Goal: Go to known website: Go to known website

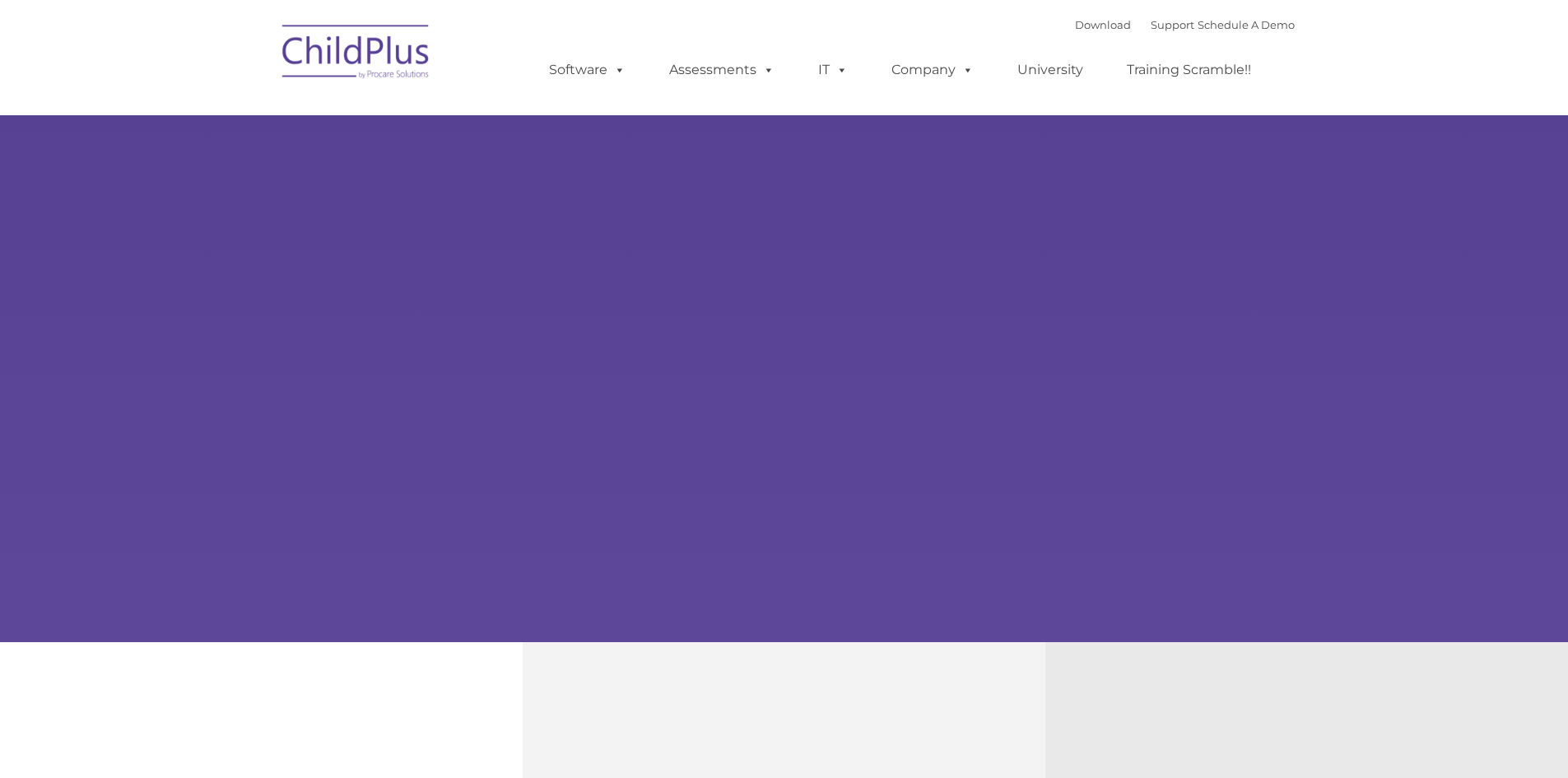
type input ""
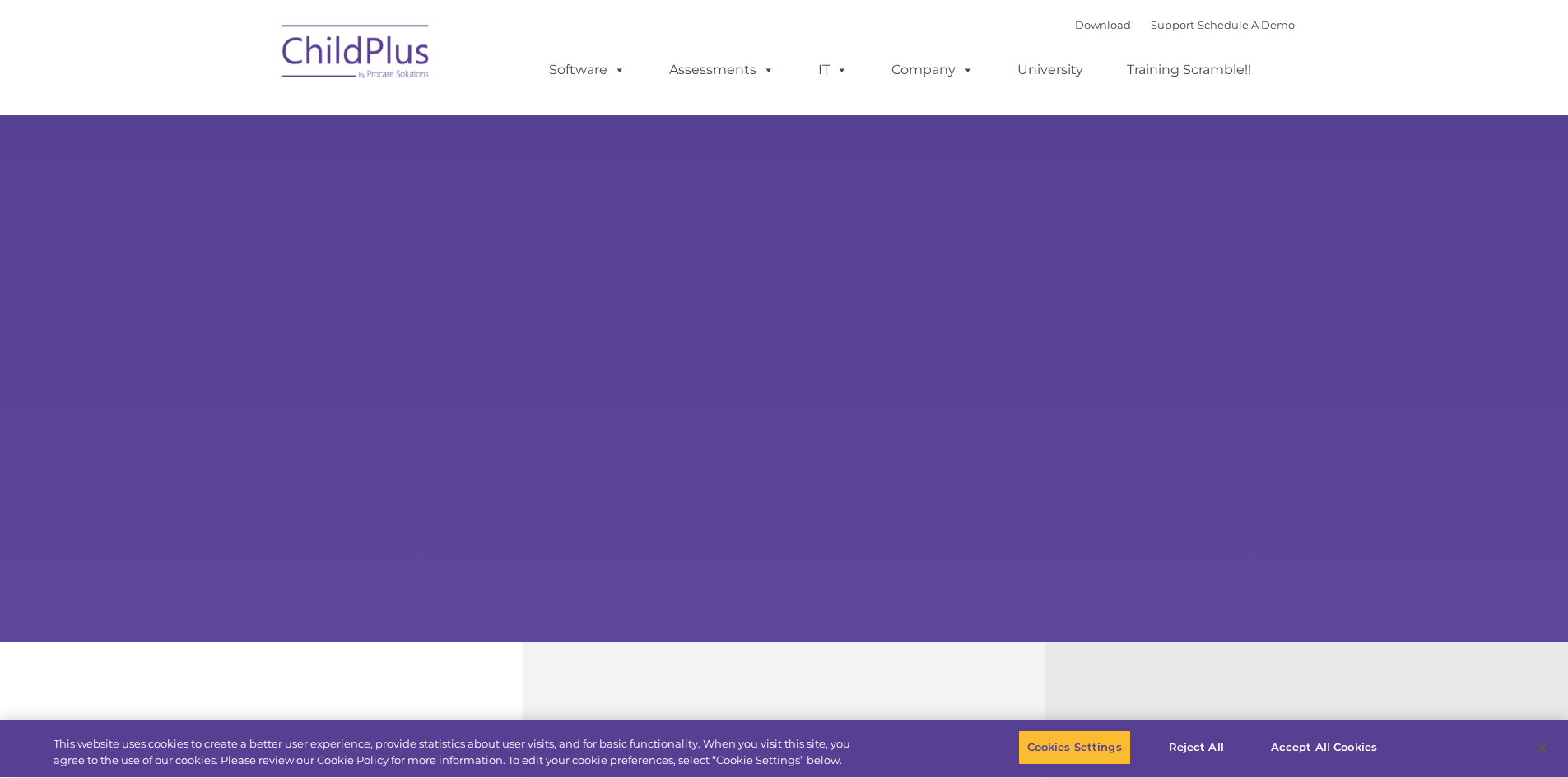
select select "MEDIUM"
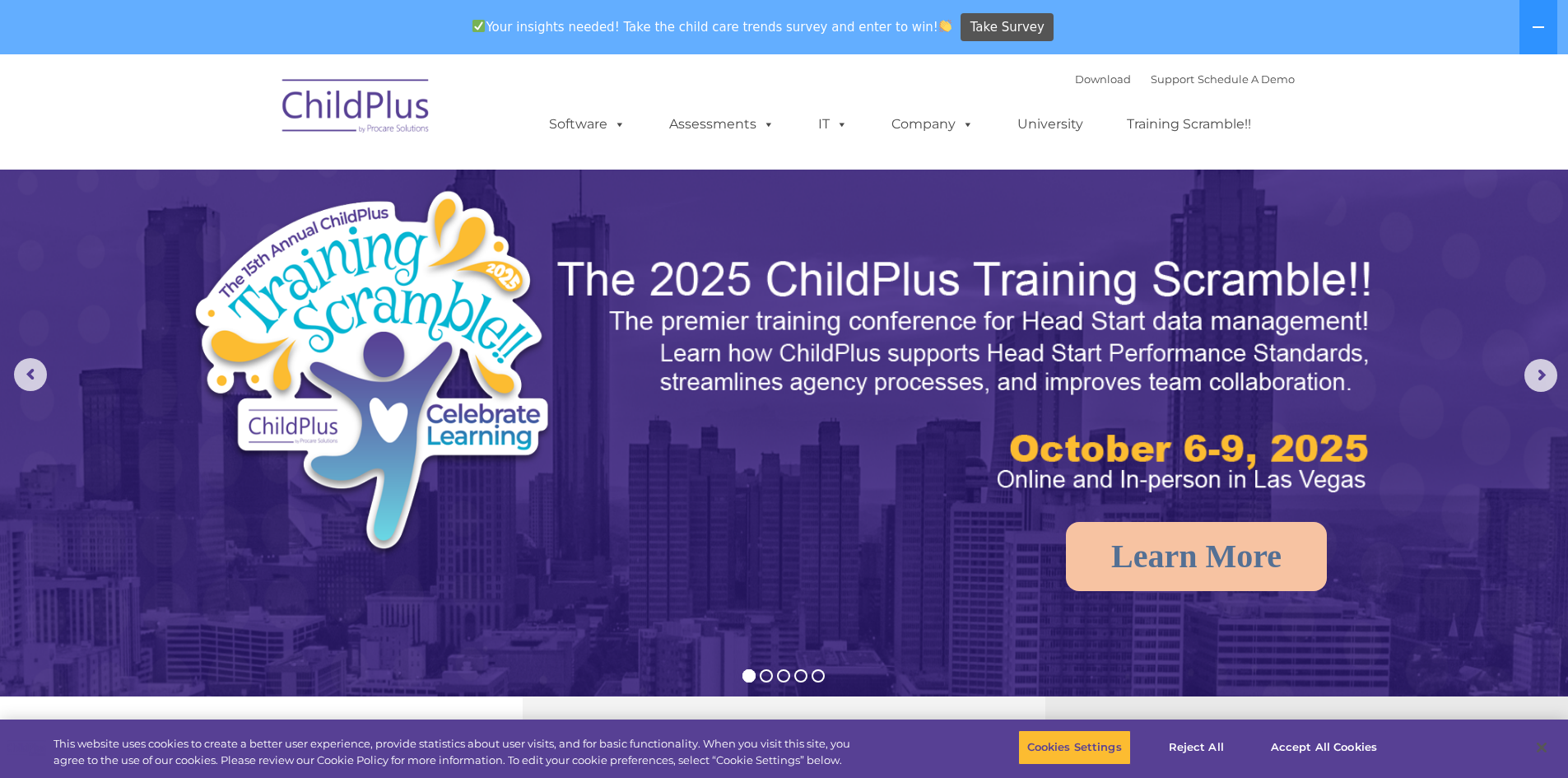
click at [916, 89] on div "Download Support | Schedule A Demo  MENU MENU Software ChildPlus: The original…" at bounding box center [906, 111] width 779 height 90
click at [413, 114] on img at bounding box center [356, 108] width 165 height 82
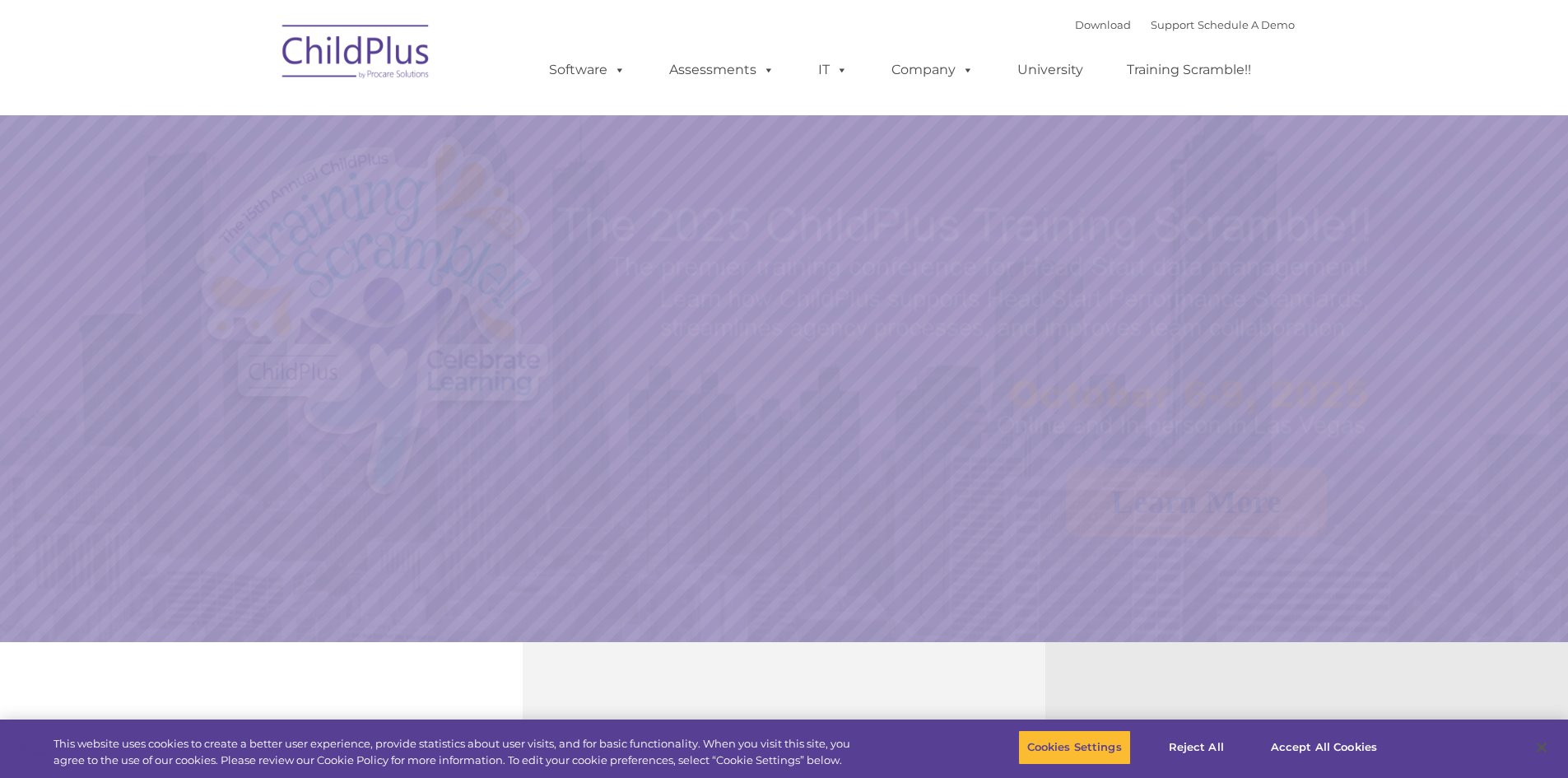
select select "MEDIUM"
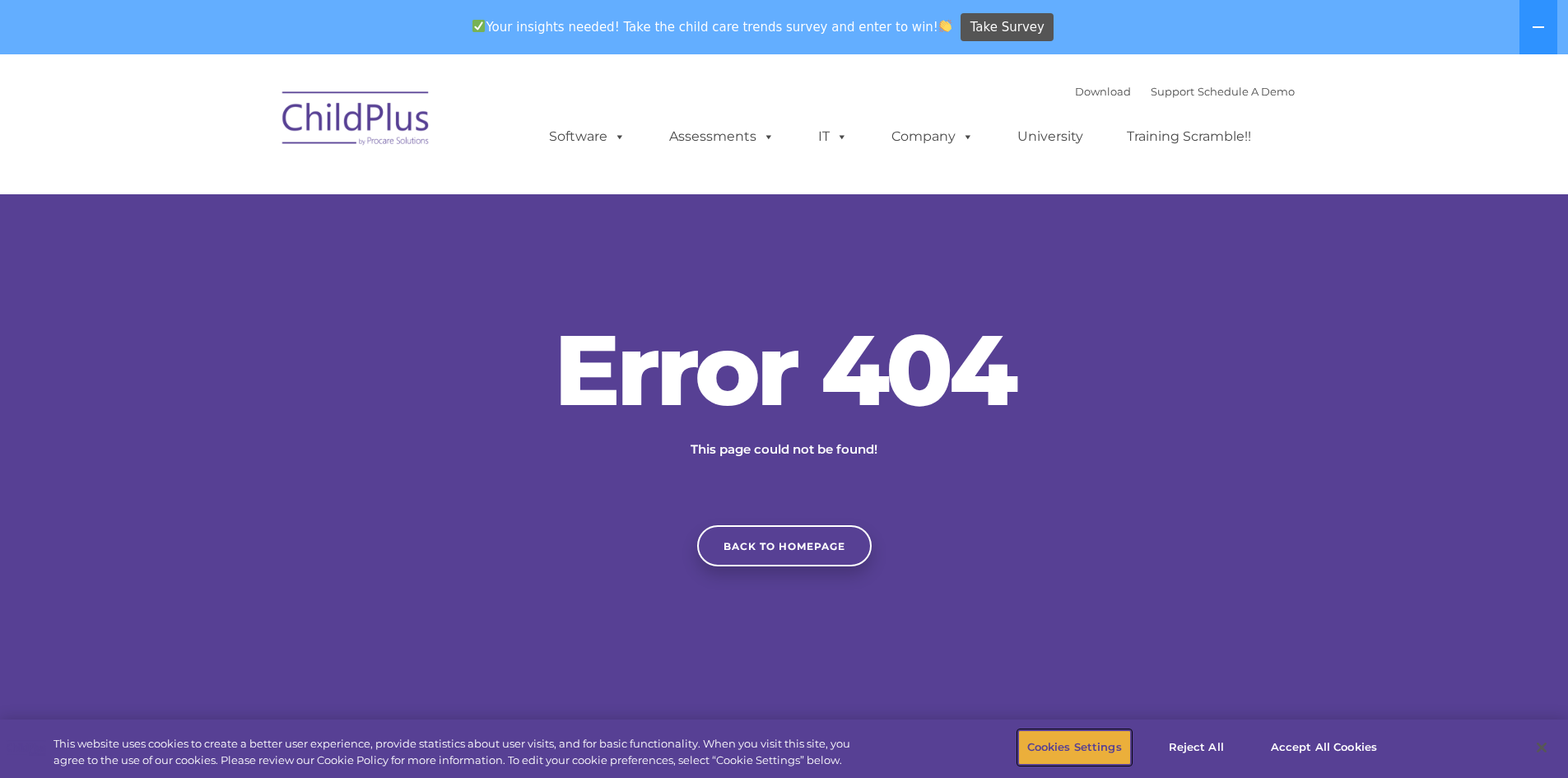
click at [1100, 760] on button "Cookies Settings" at bounding box center [1074, 747] width 113 height 35
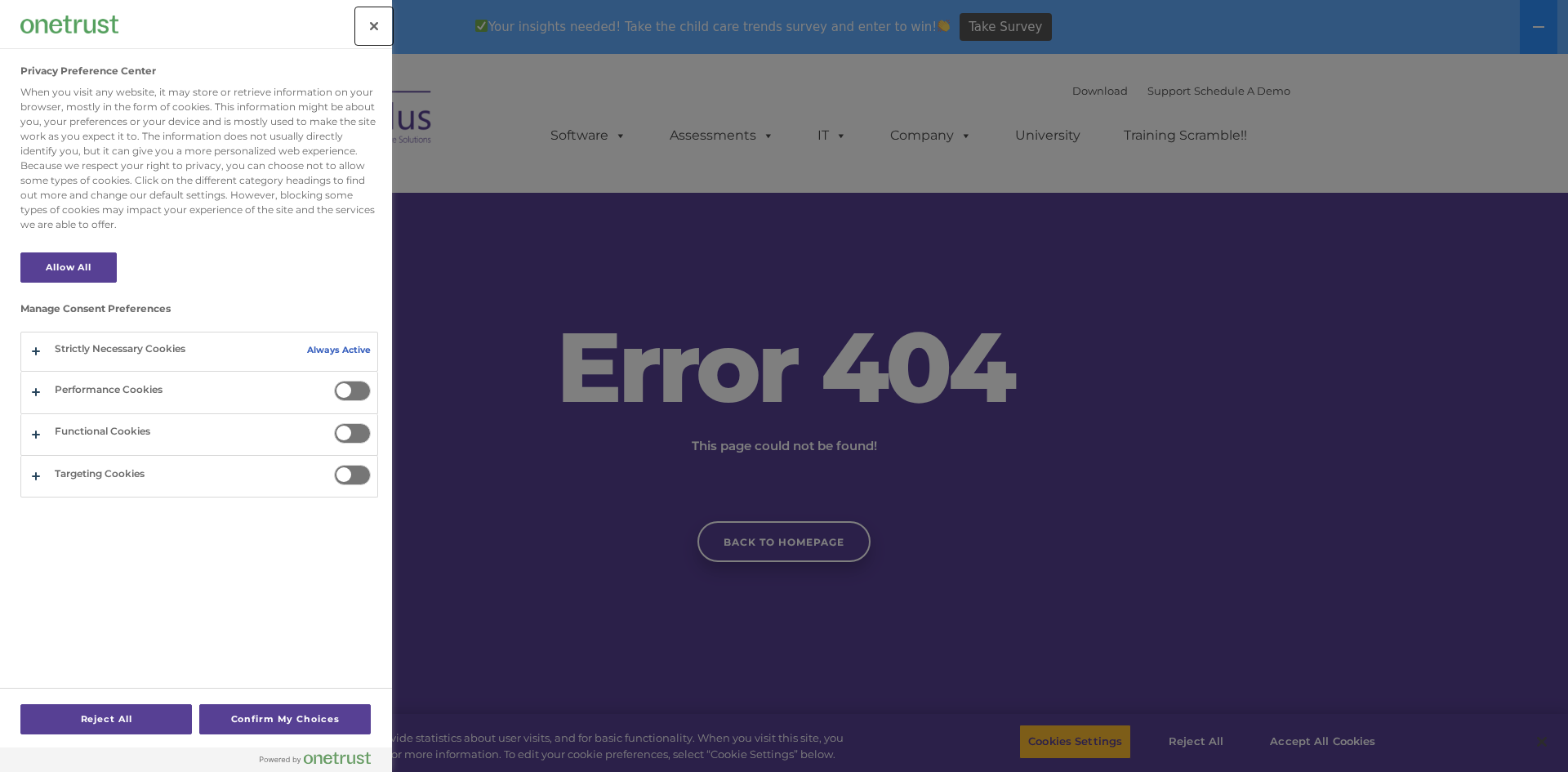
click at [360, 28] on button "Close" at bounding box center [374, 26] width 35 height 35
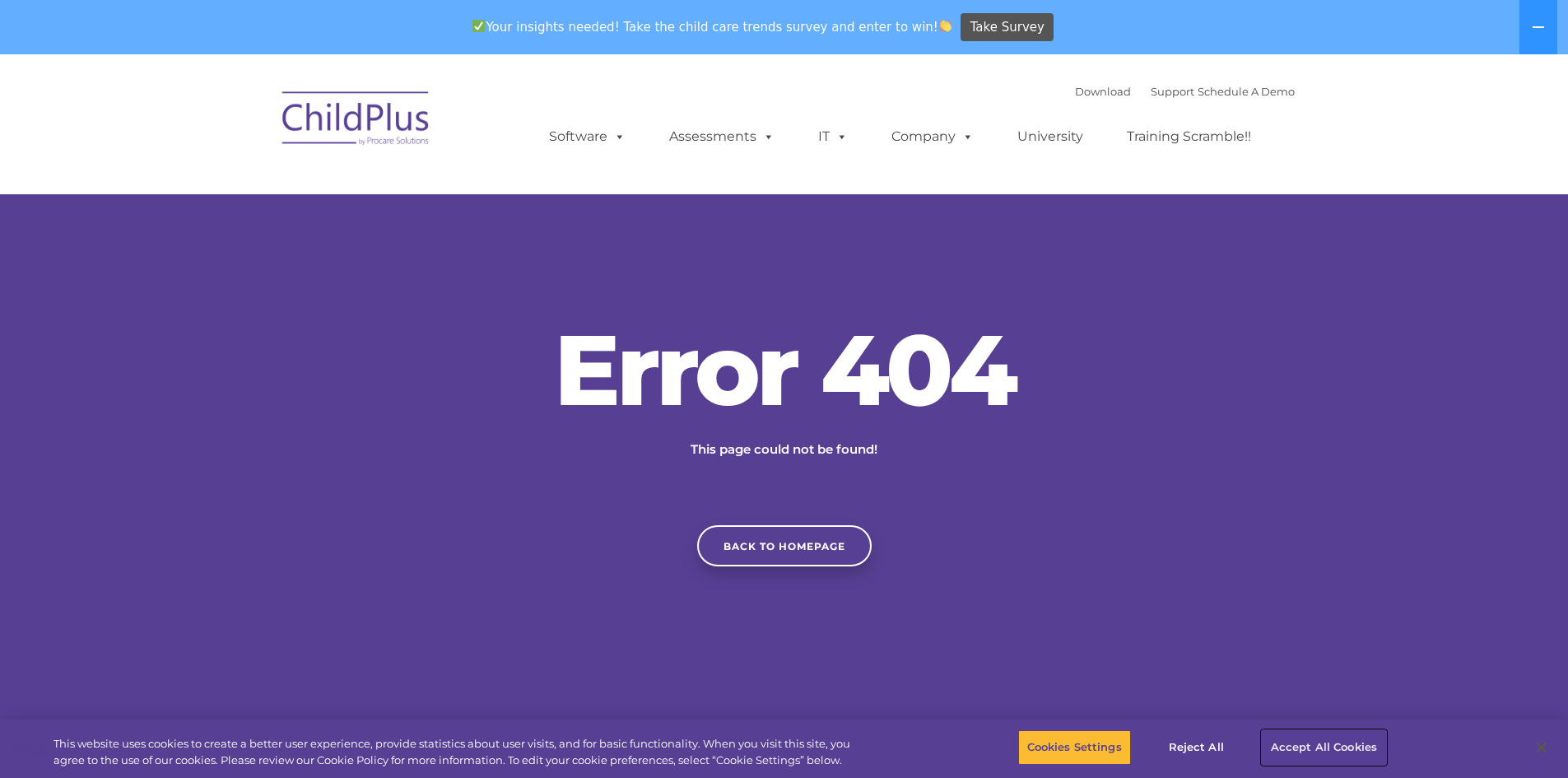
click at [1301, 740] on button "Accept All Cookies" at bounding box center [1324, 747] width 124 height 35
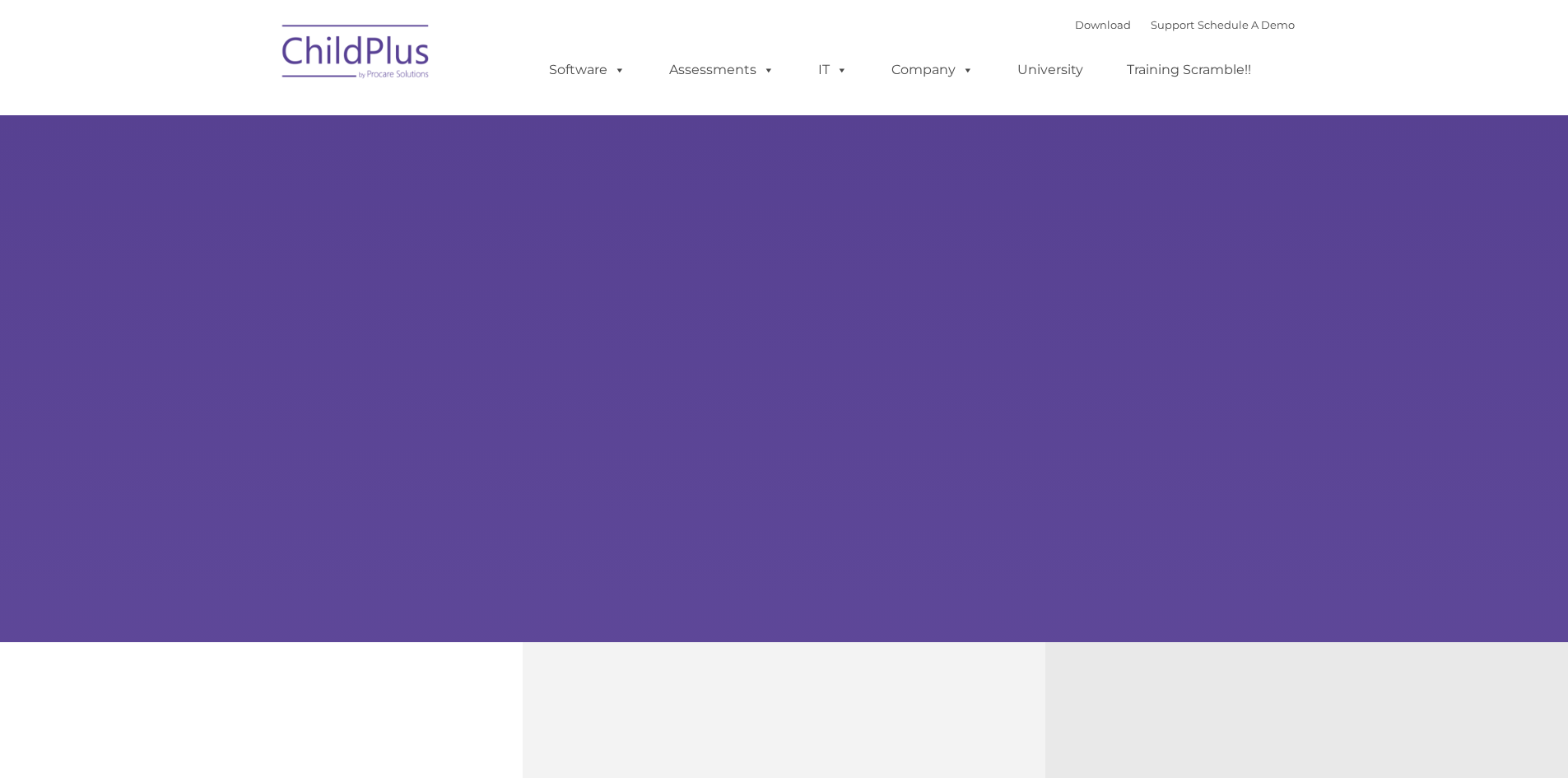
type input ""
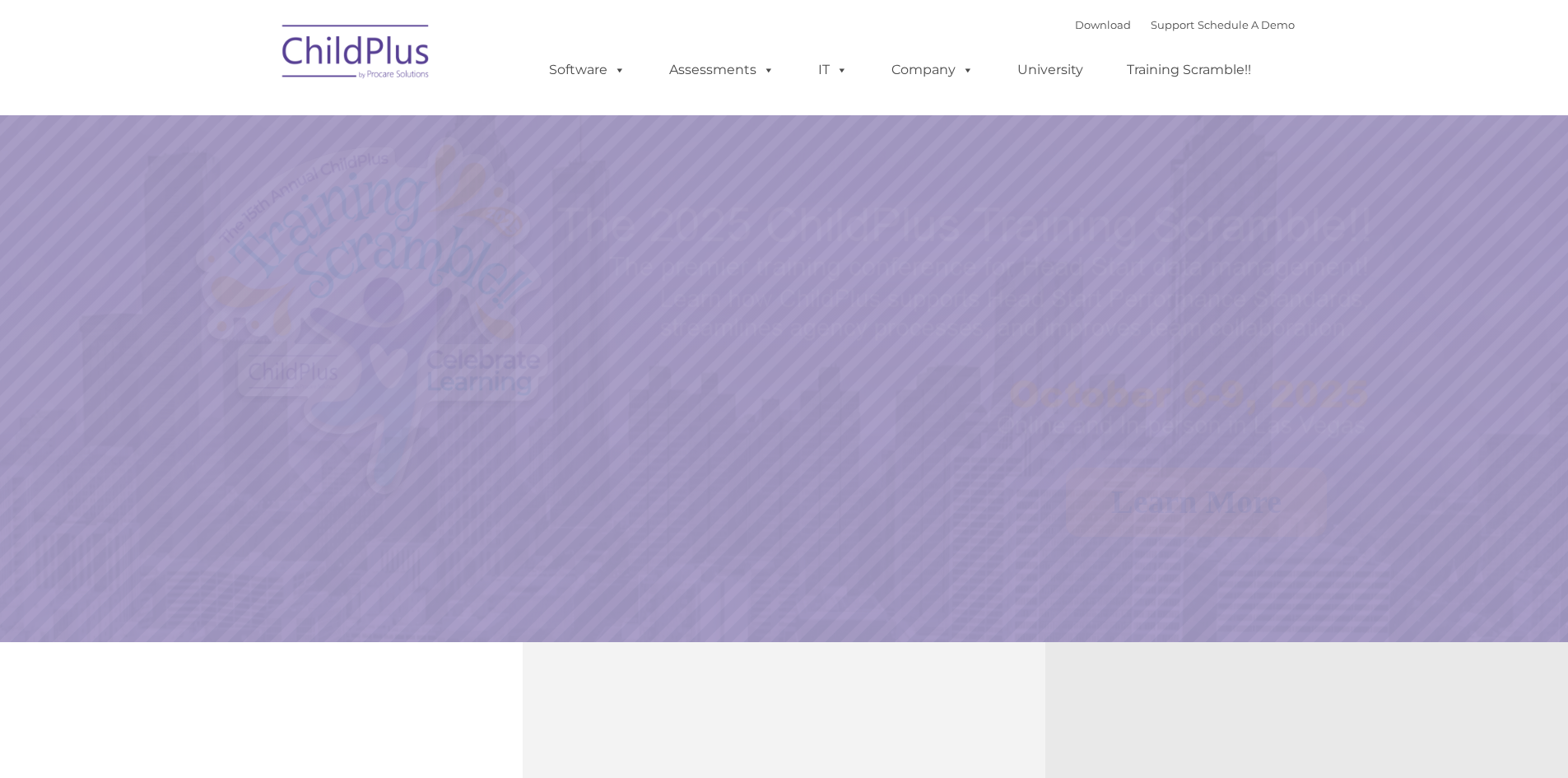
select select "MEDIUM"
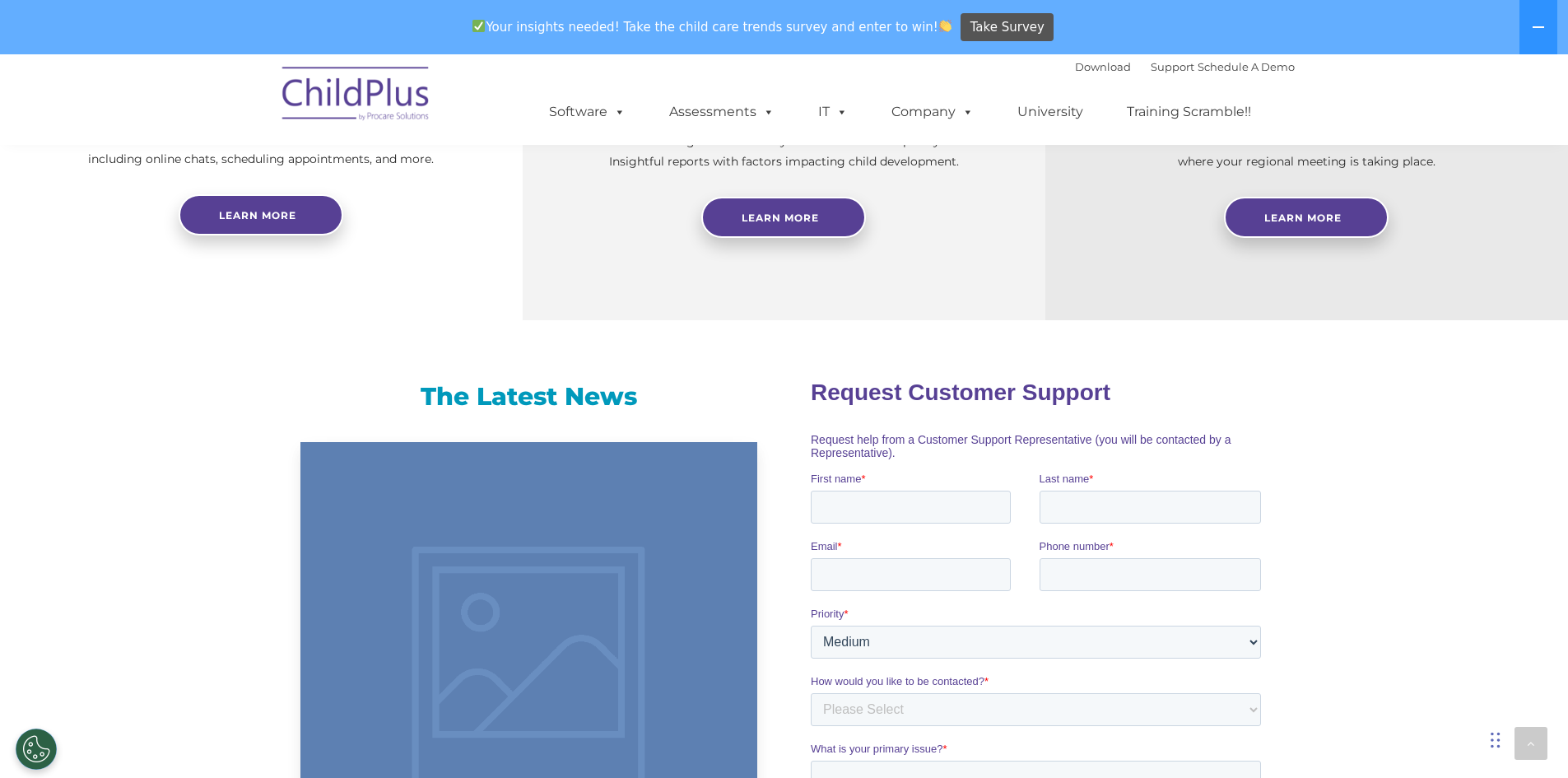
scroll to position [1683, 0]
